Goal: Information Seeking & Learning: Check status

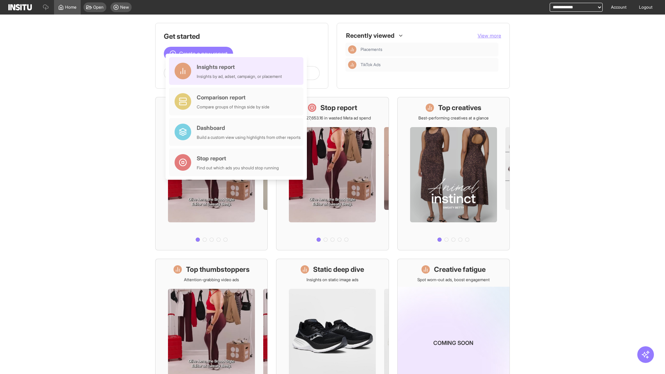
click at [238, 71] on div "Insights report Insights by ad, adset, campaign, or placement" at bounding box center [239, 71] width 85 height 17
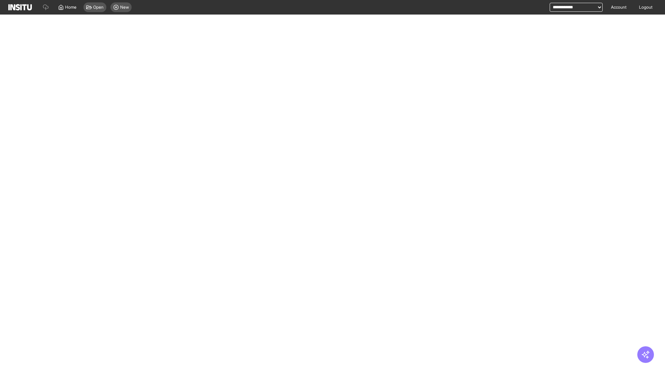
select select "**"
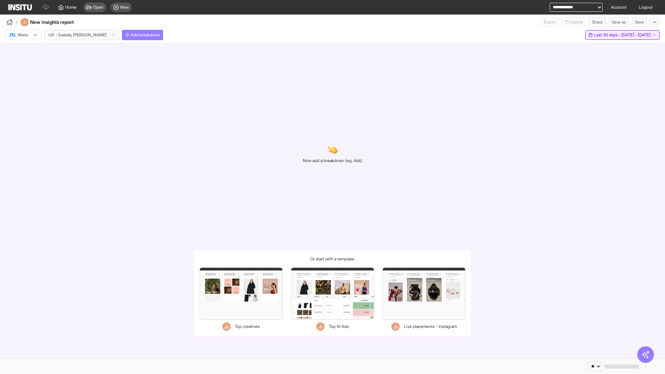
click at [608, 35] on span "Last 30 days - [DATE] - [DATE]" at bounding box center [622, 35] width 57 height 6
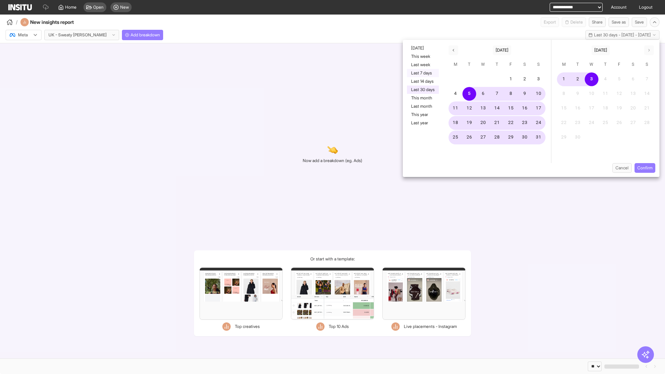
click at [422, 73] on button "Last 7 days" at bounding box center [423, 73] width 32 height 8
